Goal: Find specific page/section: Find specific page/section

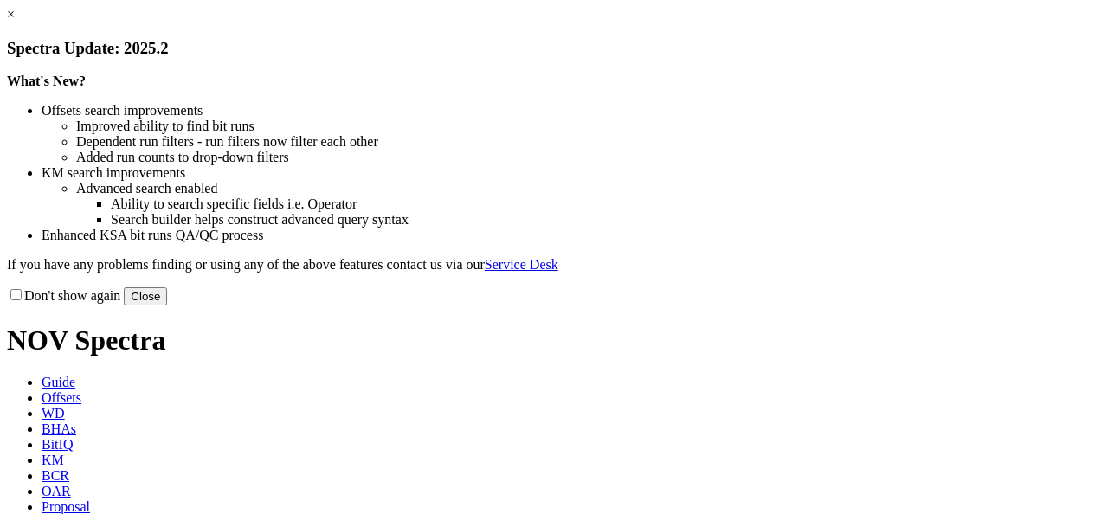
click at [167, 306] on button "Close" at bounding box center [145, 296] width 43 height 18
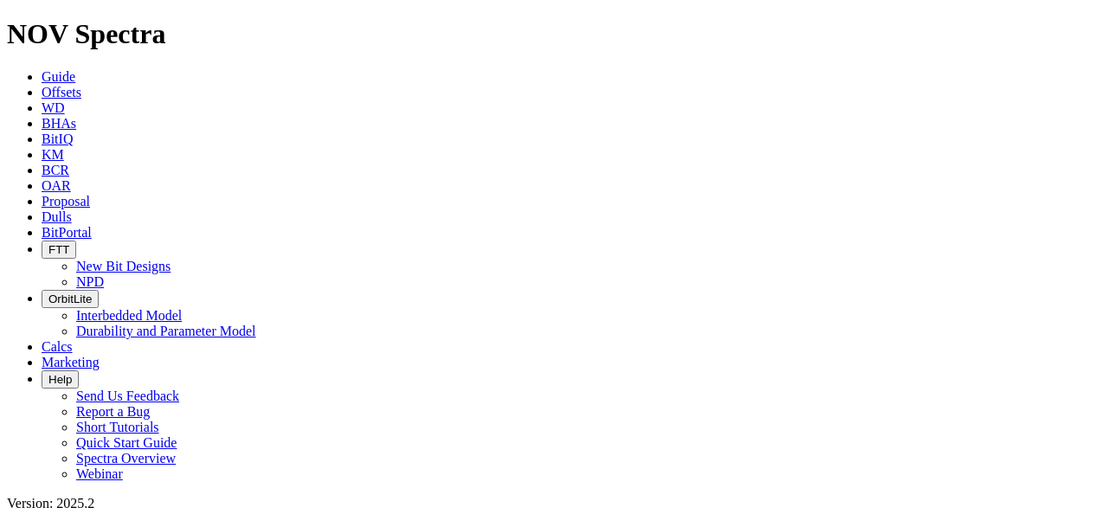
click at [92, 225] on span "BitPortal" at bounding box center [67, 232] width 50 height 15
click at [71, 178] on span "OAR" at bounding box center [56, 185] width 29 height 15
radio input "true"
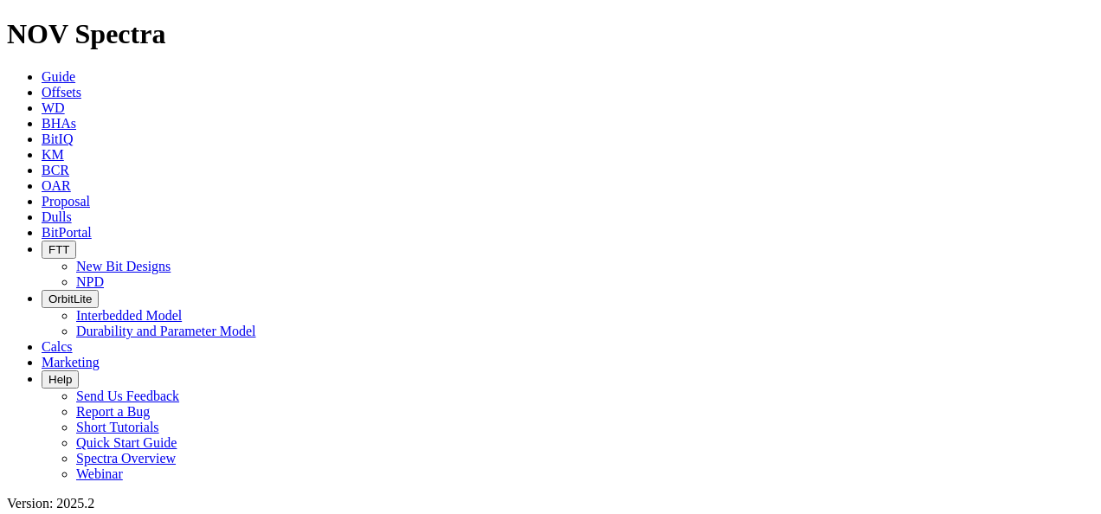
radio input "false"
paste input "A314410"
type input "A314410"
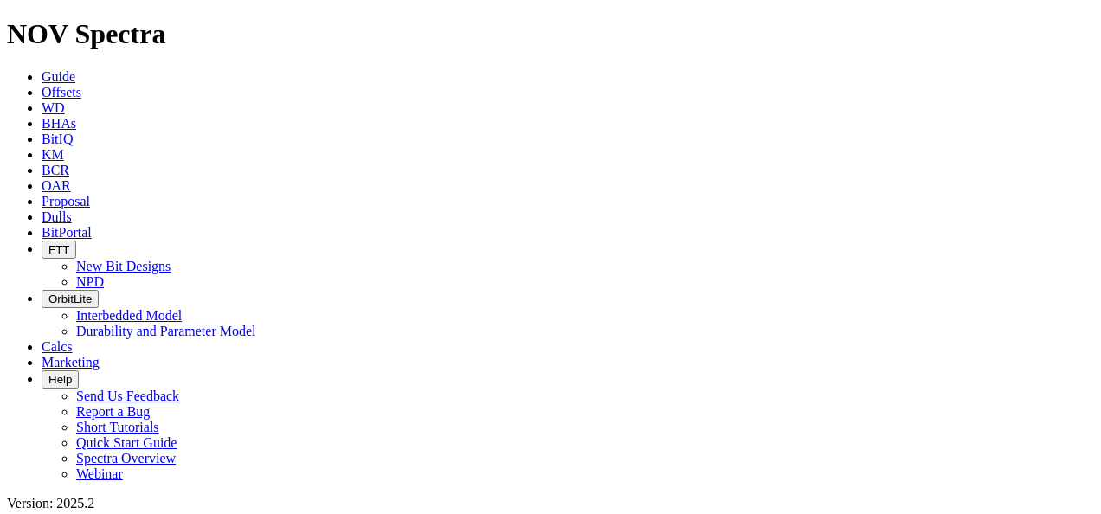
drag, startPoint x: 78, startPoint y: 80, endPoint x: 0, endPoint y: 78, distance: 77.9
paste input "09"
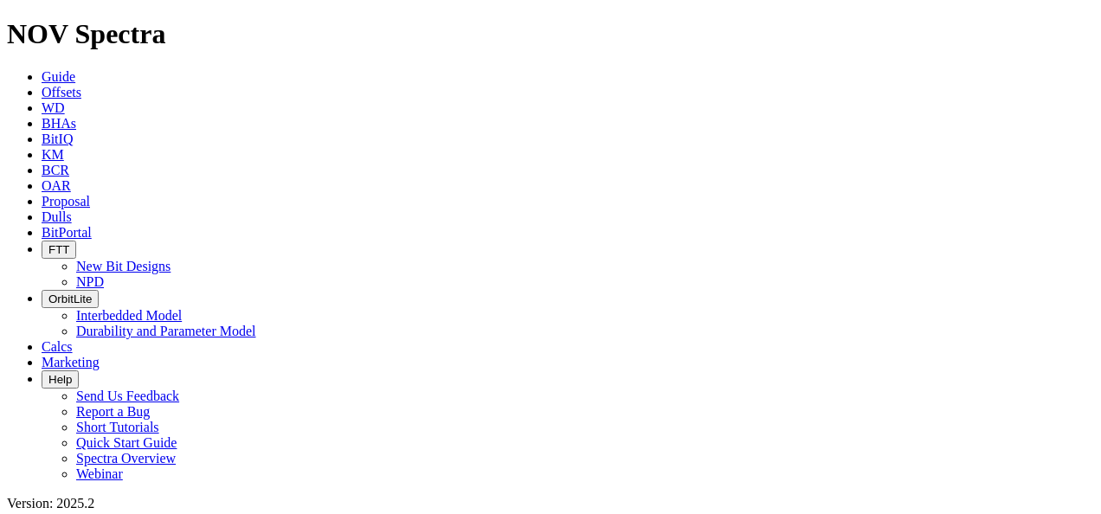
paste input "7501"
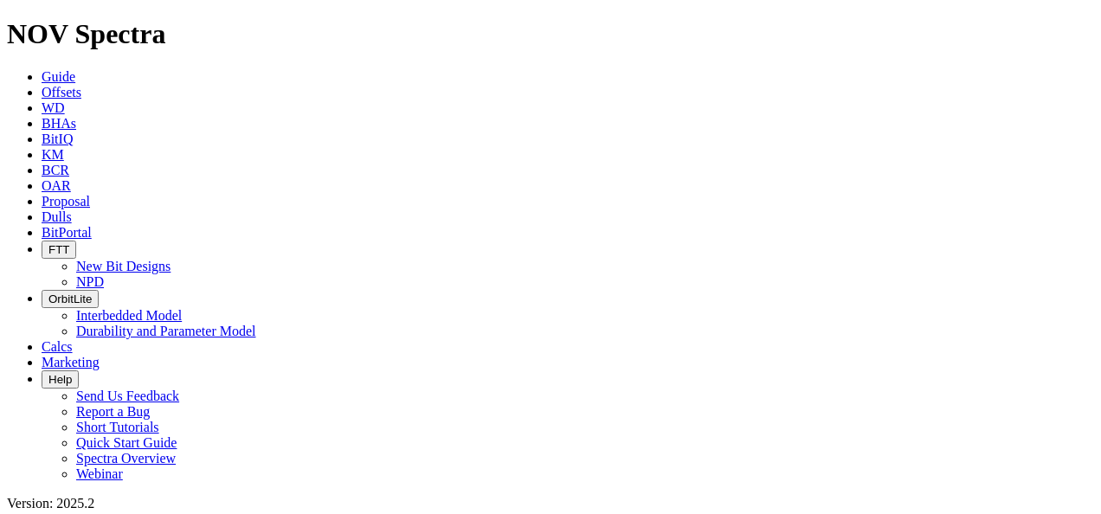
drag, startPoint x: 88, startPoint y: 73, endPoint x: 5, endPoint y: 70, distance: 83.1
paste input "19111532"
type input "19111532"
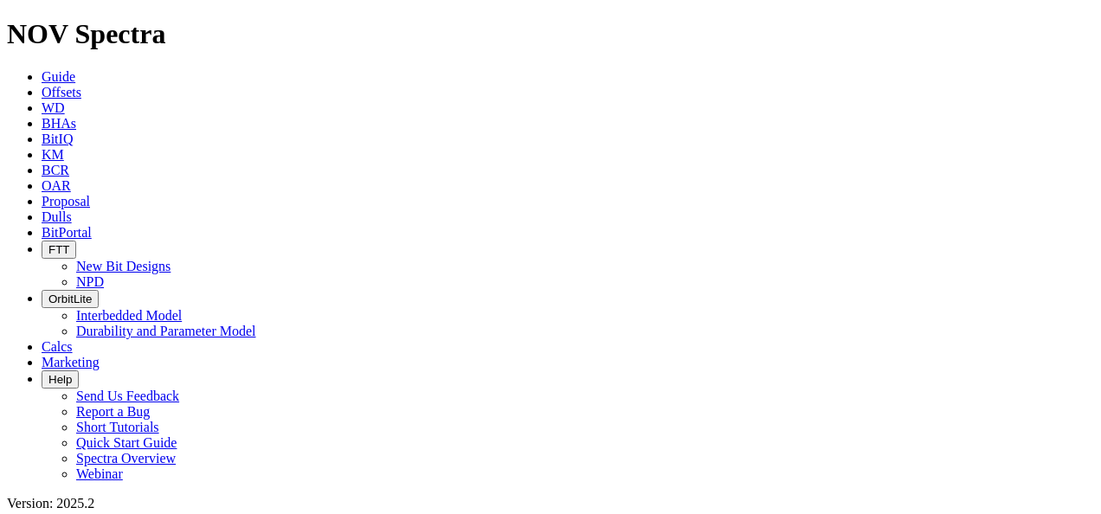
scroll to position [368, 0]
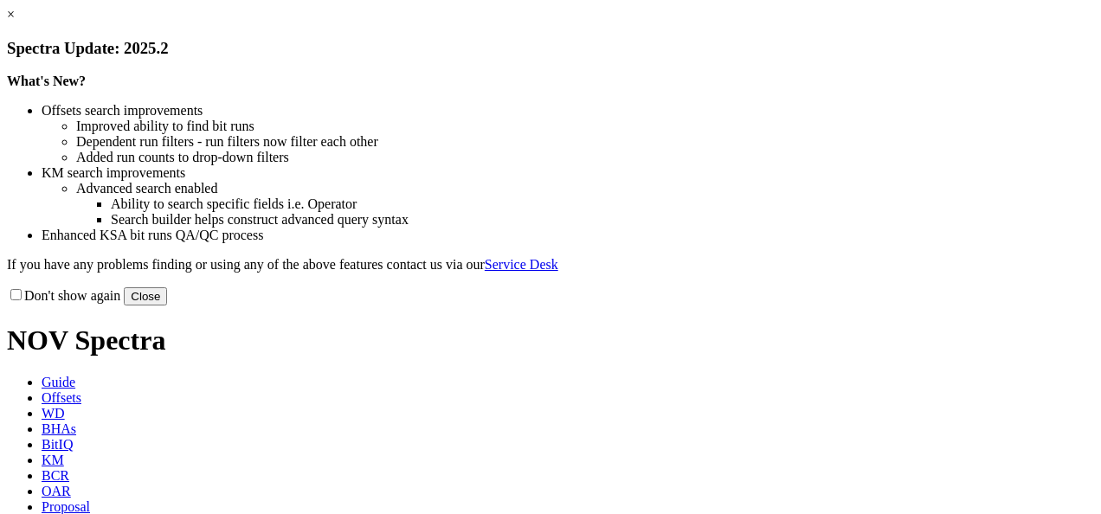
click at [167, 306] on button "Close" at bounding box center [145, 296] width 43 height 18
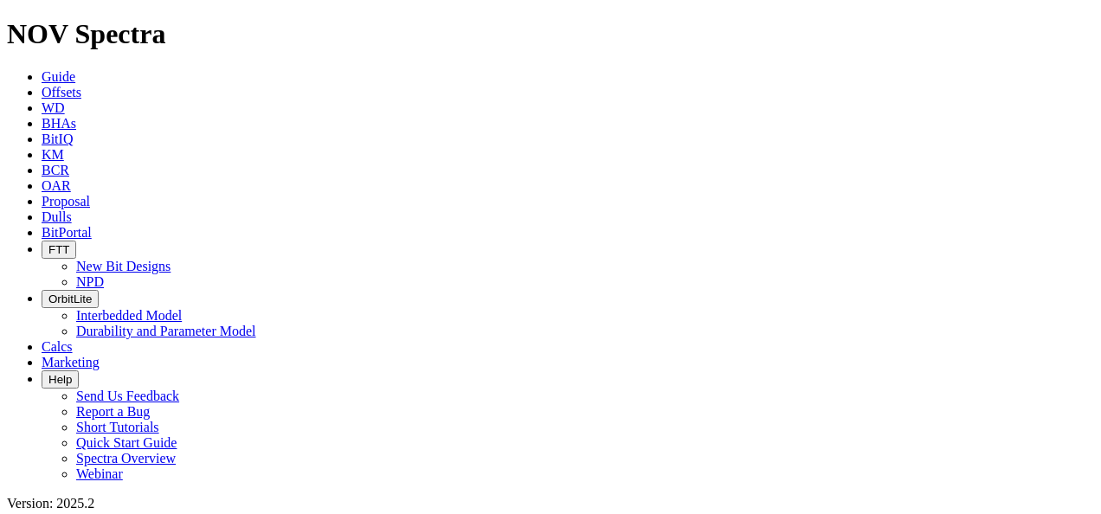
click at [42, 225] on icon at bounding box center [42, 232] width 0 height 15
